Goal: Task Accomplishment & Management: Manage account settings

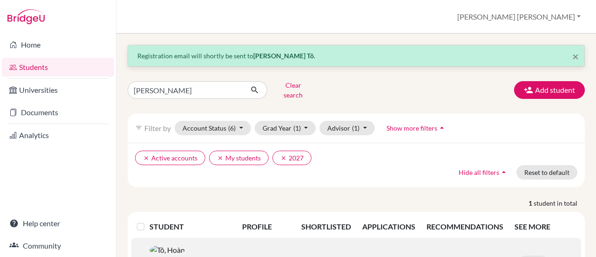
scroll to position [60, 0]
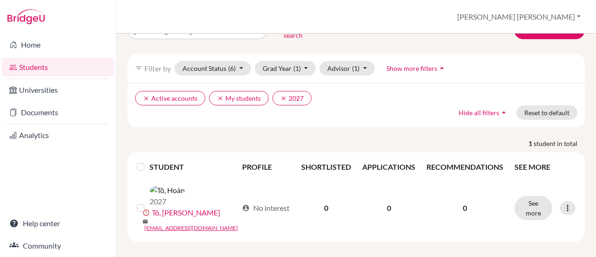
click at [29, 69] on link "Students" at bounding box center [58, 67] width 112 height 19
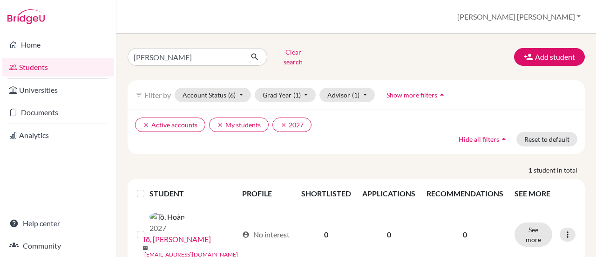
click at [39, 70] on link "Students" at bounding box center [58, 67] width 112 height 19
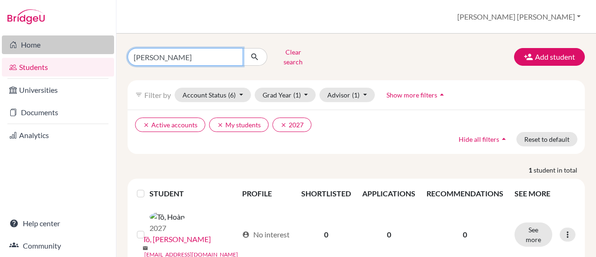
drag, startPoint x: 151, startPoint y: 58, endPoint x: 34, endPoint y: 41, distance: 117.3
click at [34, 41] on div "Home Students Universities Documents Analytics Help center Community Students o…" at bounding box center [298, 128] width 596 height 257
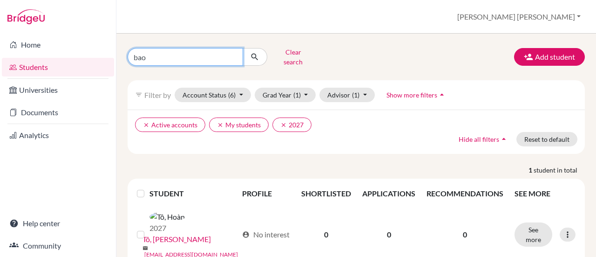
type input "bao"
click at [255, 55] on icon "submit" at bounding box center [254, 56] width 9 height 9
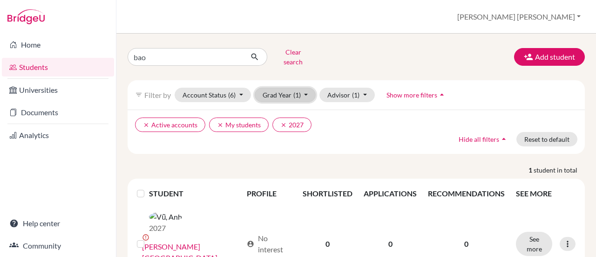
click at [289, 89] on button "Grad Year (1)" at bounding box center [286, 95] width 62 height 14
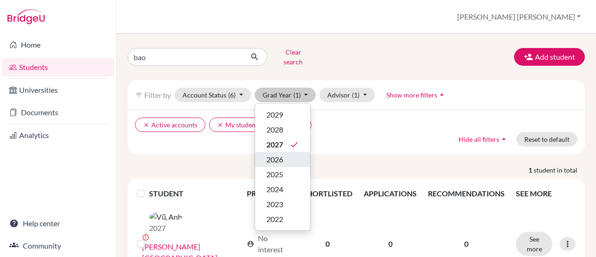
click at [283, 154] on span "2026" at bounding box center [275, 159] width 17 height 11
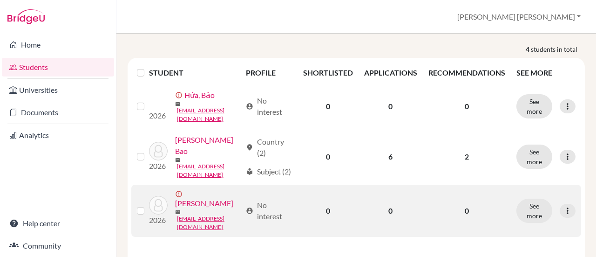
scroll to position [186, 0]
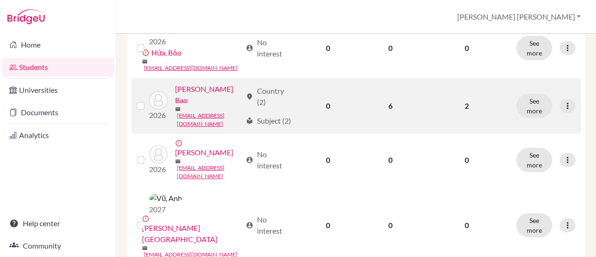
click at [182, 106] on link "[PERSON_NAME] Bao" at bounding box center [208, 94] width 66 height 22
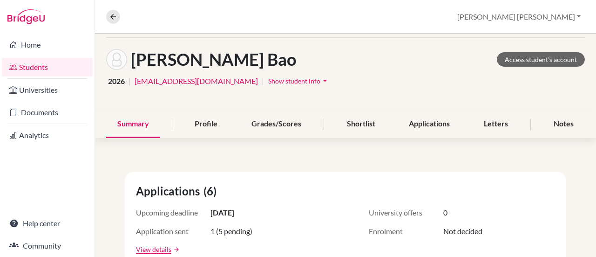
scroll to position [93, 0]
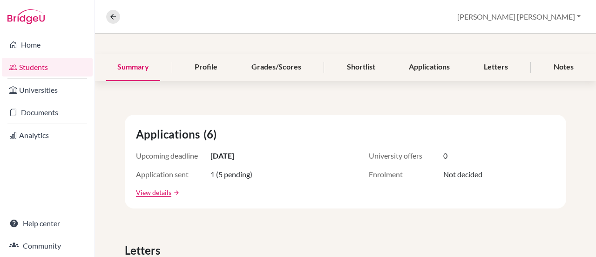
click at [151, 189] on link "View details" at bounding box center [153, 192] width 35 height 10
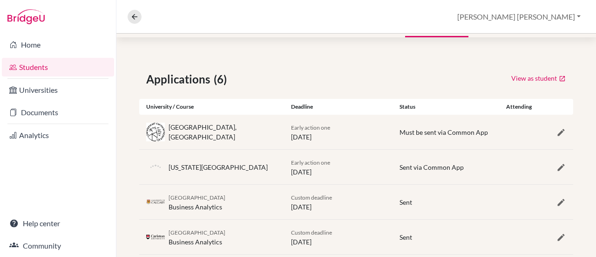
scroll to position [225, 0]
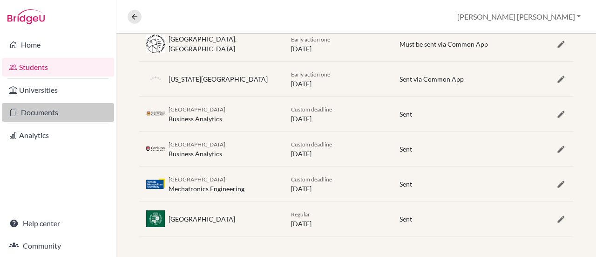
click at [39, 111] on link "Documents" at bounding box center [58, 112] width 112 height 19
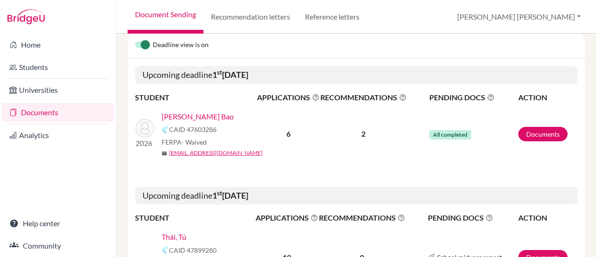
scroll to position [186, 0]
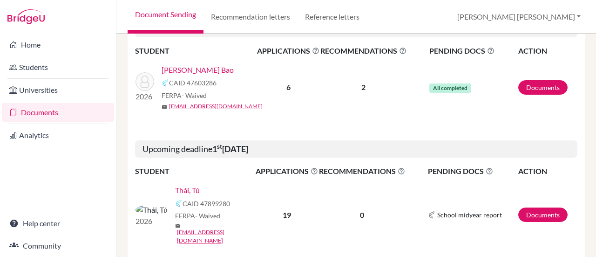
click at [196, 68] on link "[PERSON_NAME] Bao" at bounding box center [198, 69] width 72 height 11
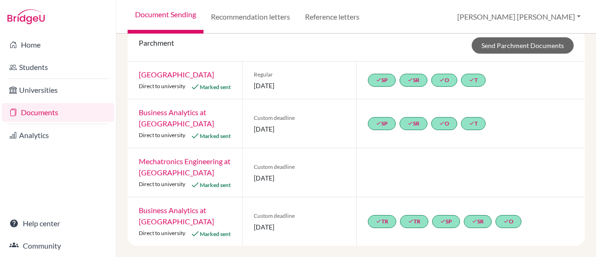
scroll to position [168, 0]
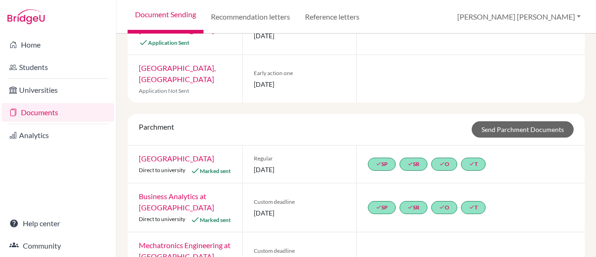
click at [194, 158] on link "[GEOGRAPHIC_DATA]" at bounding box center [176, 158] width 75 height 9
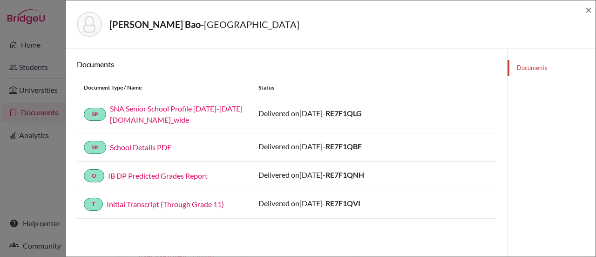
click at [508, 212] on div "Documents" at bounding box center [551, 176] width 89 height 257
click at [180, 203] on link "Initial Transcript (Through Grade 11)" at bounding box center [165, 203] width 117 height 9
